Goal: Transaction & Acquisition: Purchase product/service

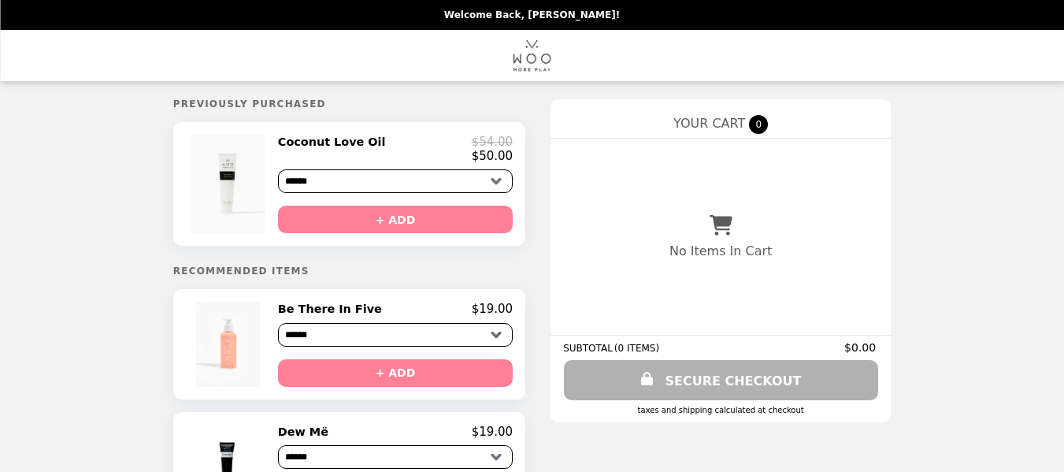
select select "******"
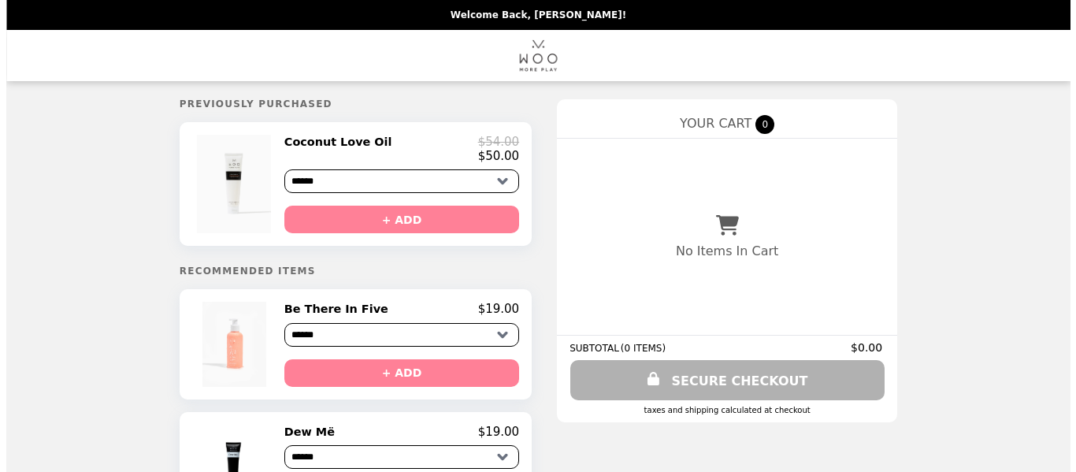
scroll to position [79, 0]
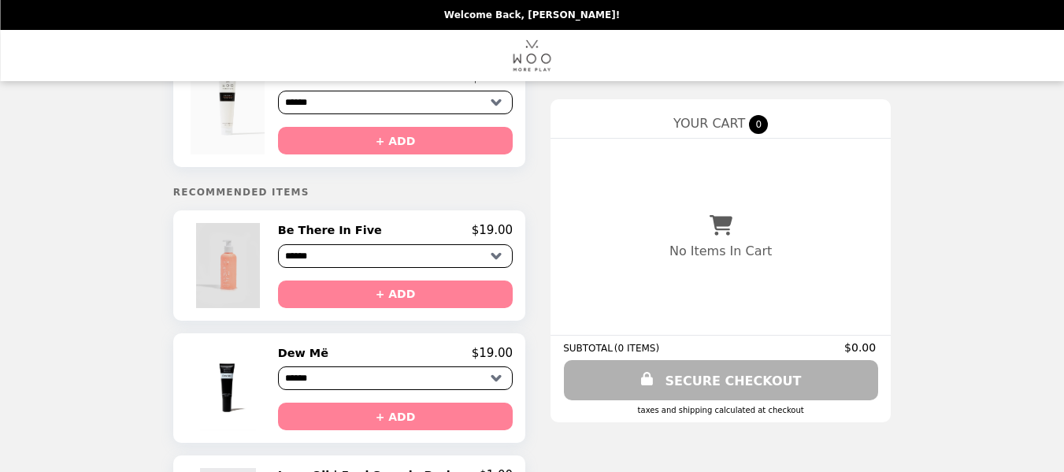
click at [247, 268] on img at bounding box center [230, 265] width 68 height 84
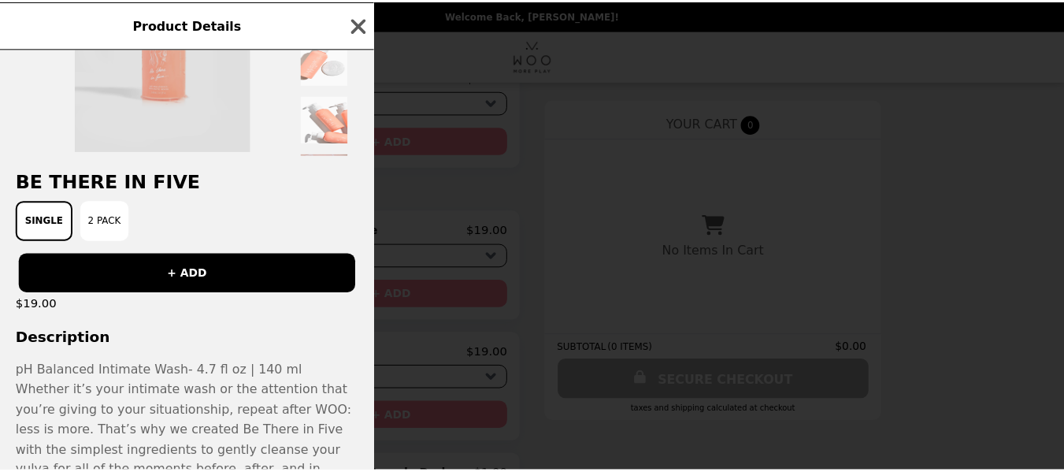
scroll to position [0, 0]
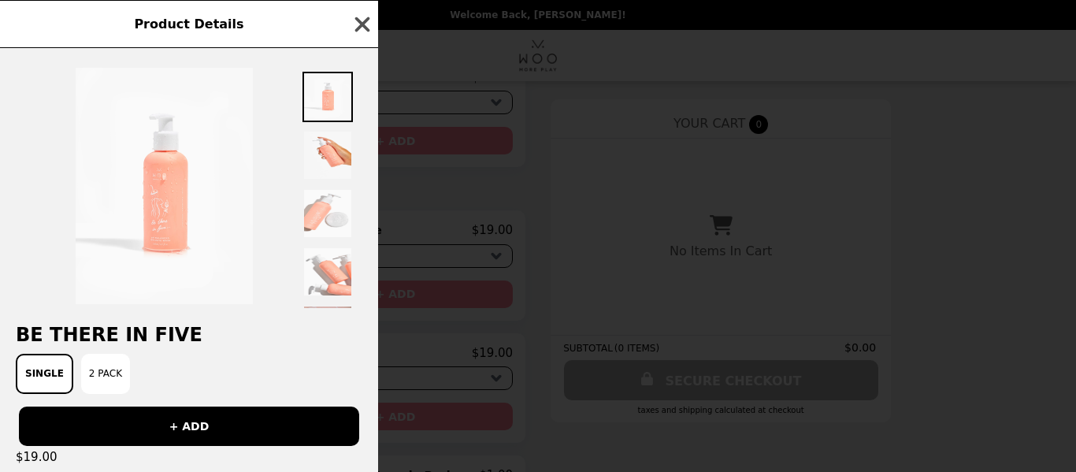
click at [362, 24] on icon "button" at bounding box center [362, 24] width 15 height 15
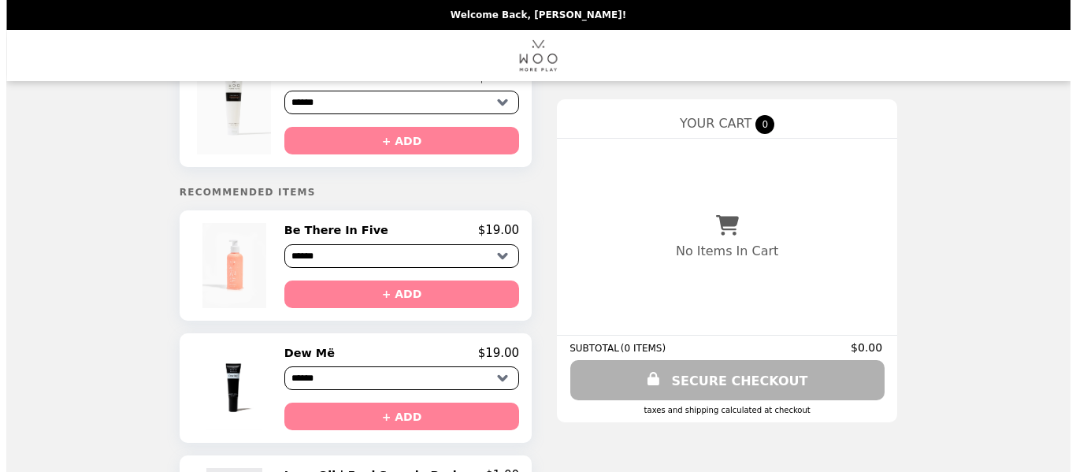
scroll to position [157, 0]
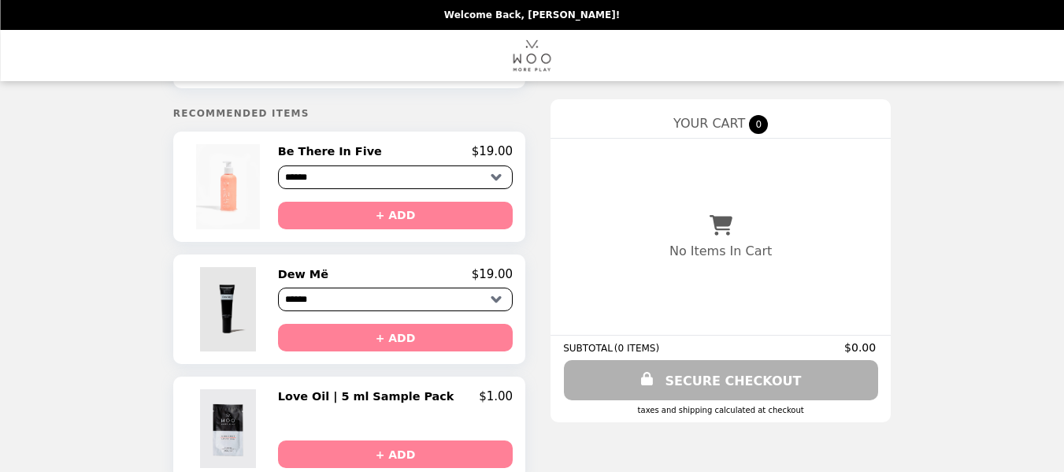
click at [256, 322] on img at bounding box center [230, 309] width 61 height 84
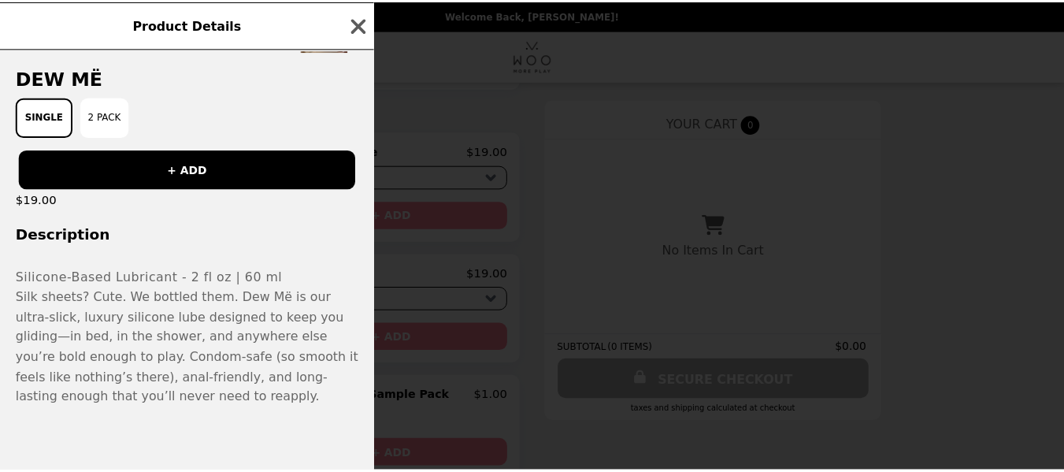
scroll to position [266, 0]
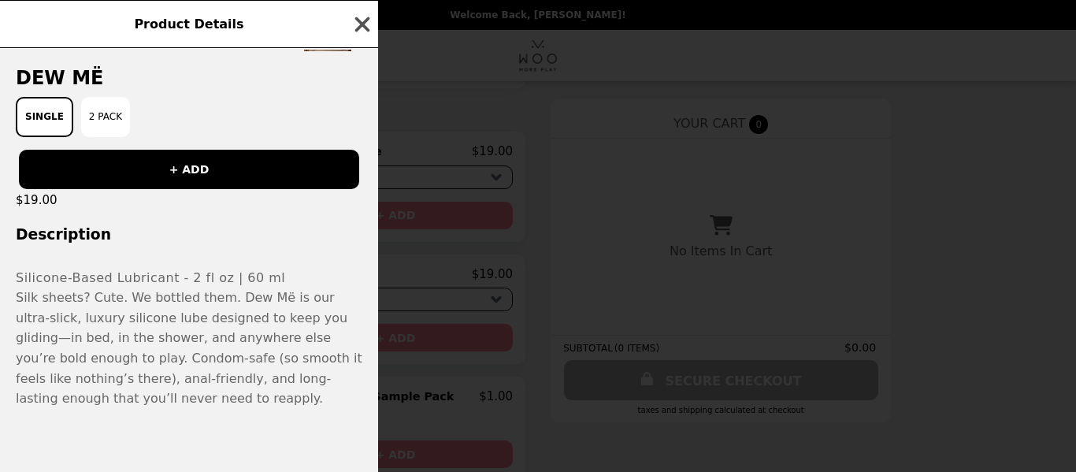
click at [360, 21] on icon "button" at bounding box center [362, 24] width 15 height 15
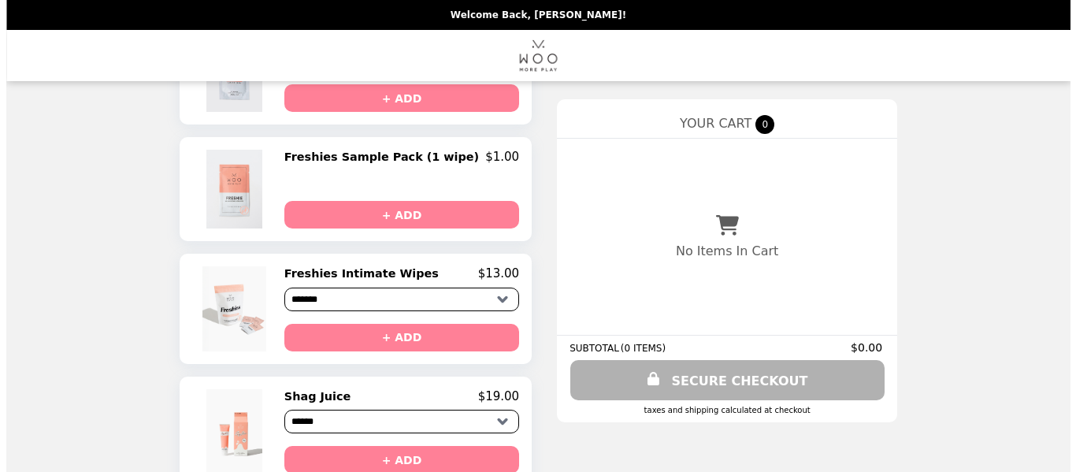
scroll to position [668, 0]
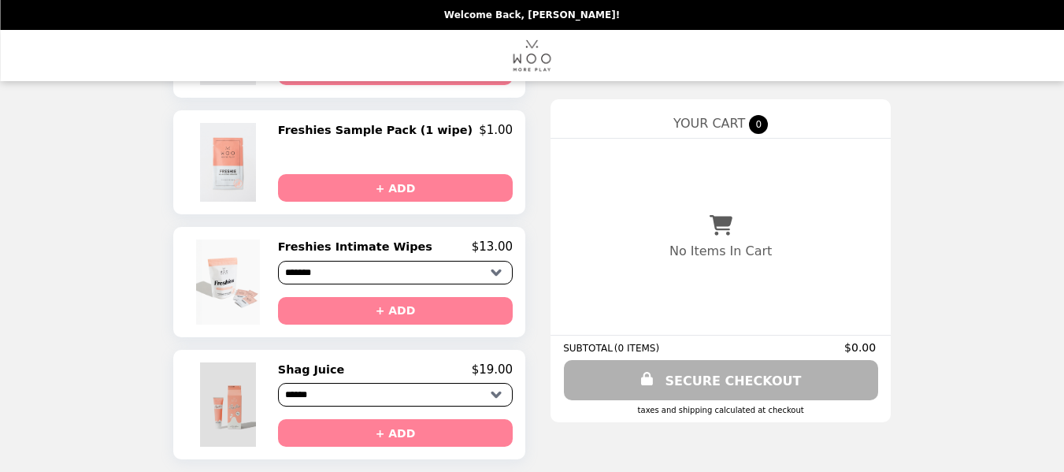
click at [252, 401] on img at bounding box center [230, 404] width 61 height 84
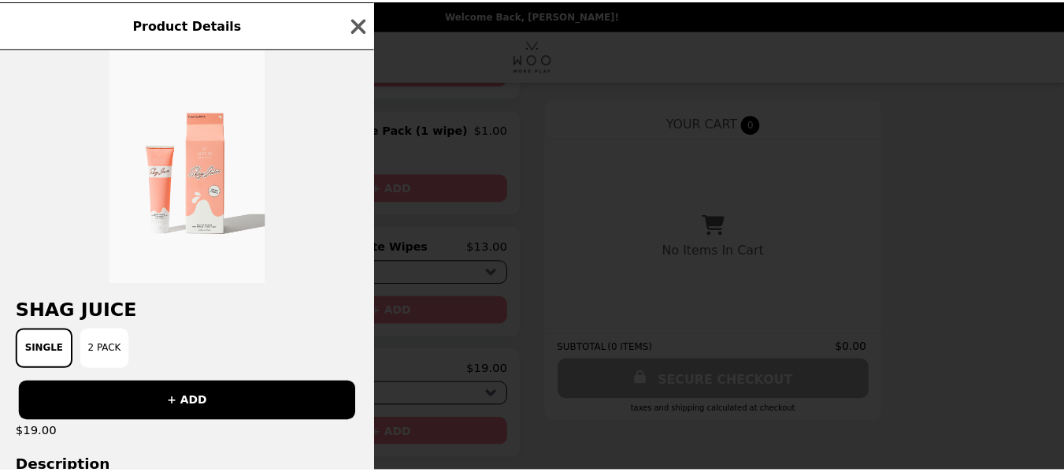
scroll to position [0, 0]
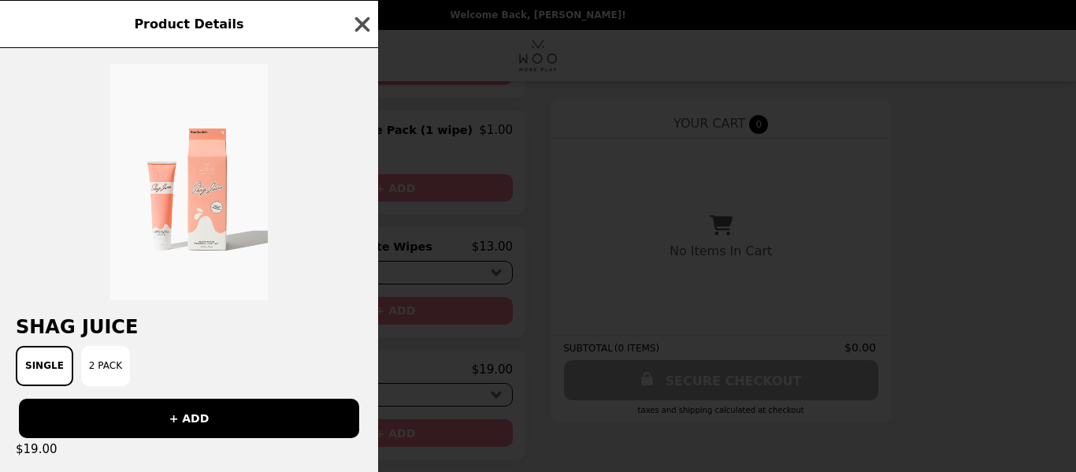
click at [360, 27] on icon "button" at bounding box center [362, 24] width 15 height 15
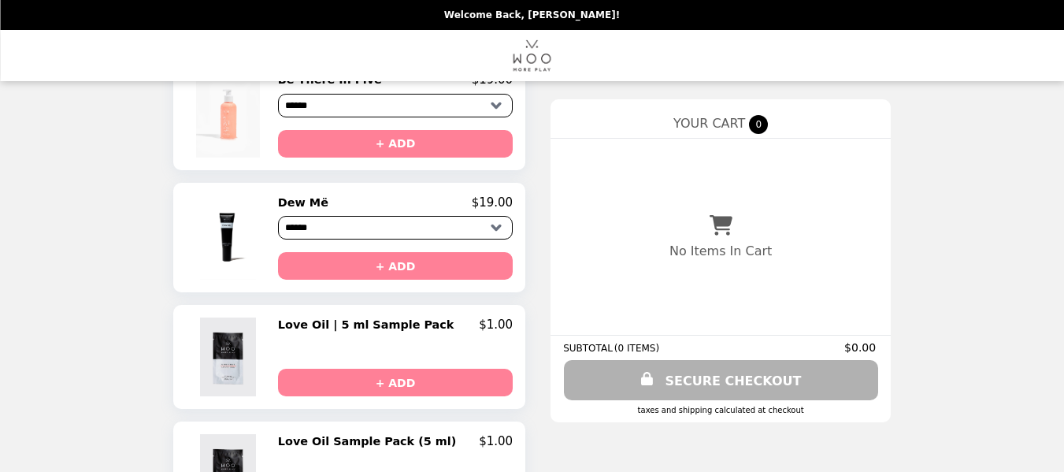
scroll to position [274, 0]
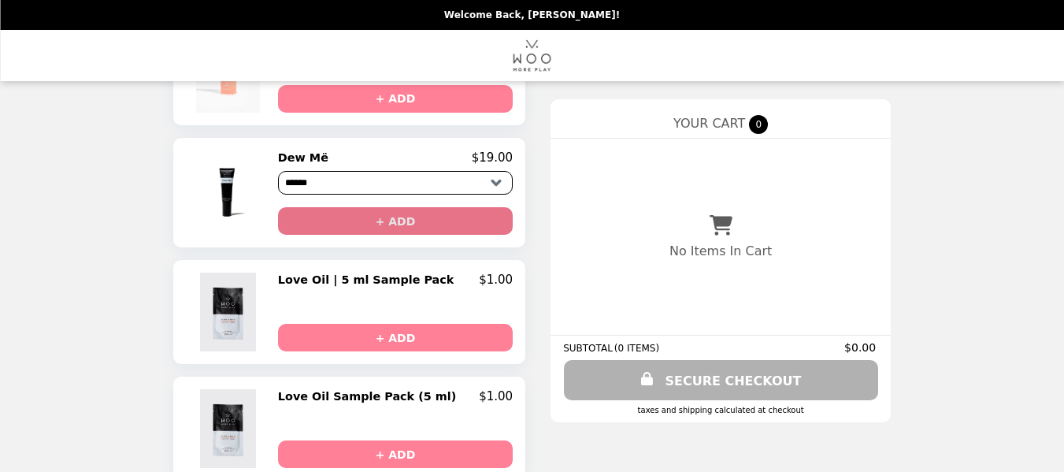
click at [446, 235] on button "+ ADD" at bounding box center [395, 221] width 235 height 28
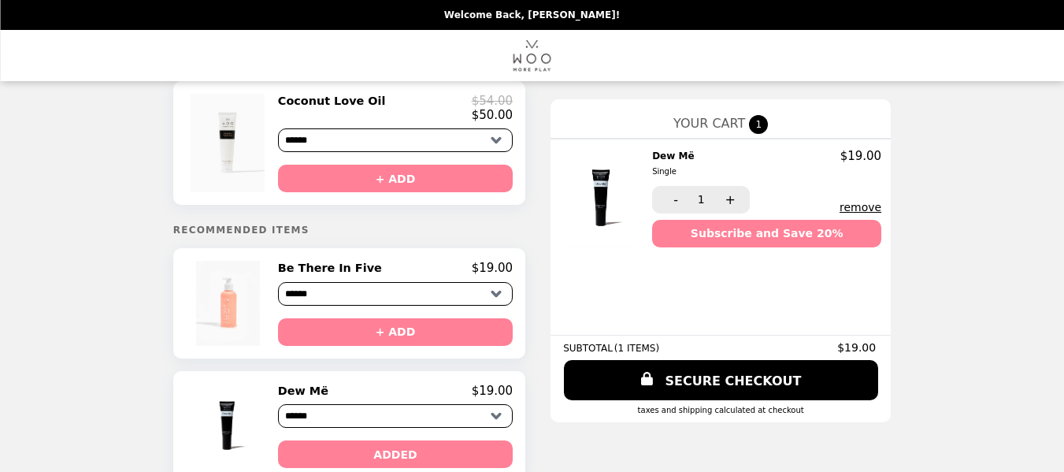
scroll to position [0, 0]
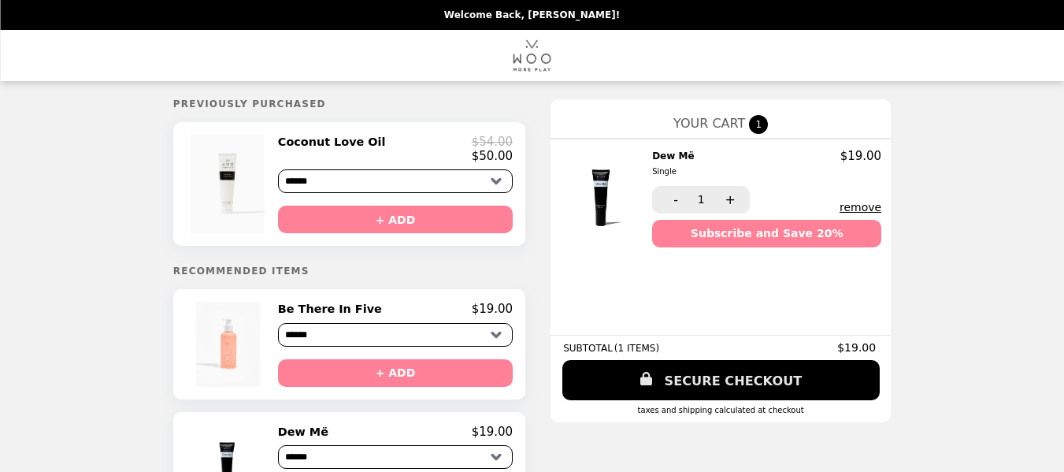
click at [694, 378] on link "SECURE CHECKOUT" at bounding box center [720, 380] width 317 height 40
